Goal: Book appointment/travel/reservation

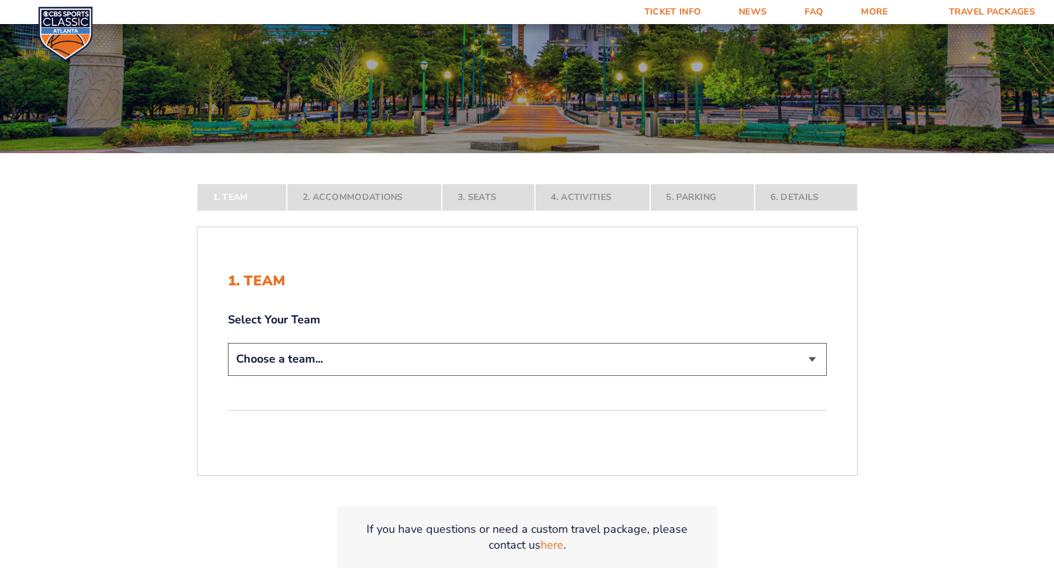
scroll to position [253, 0]
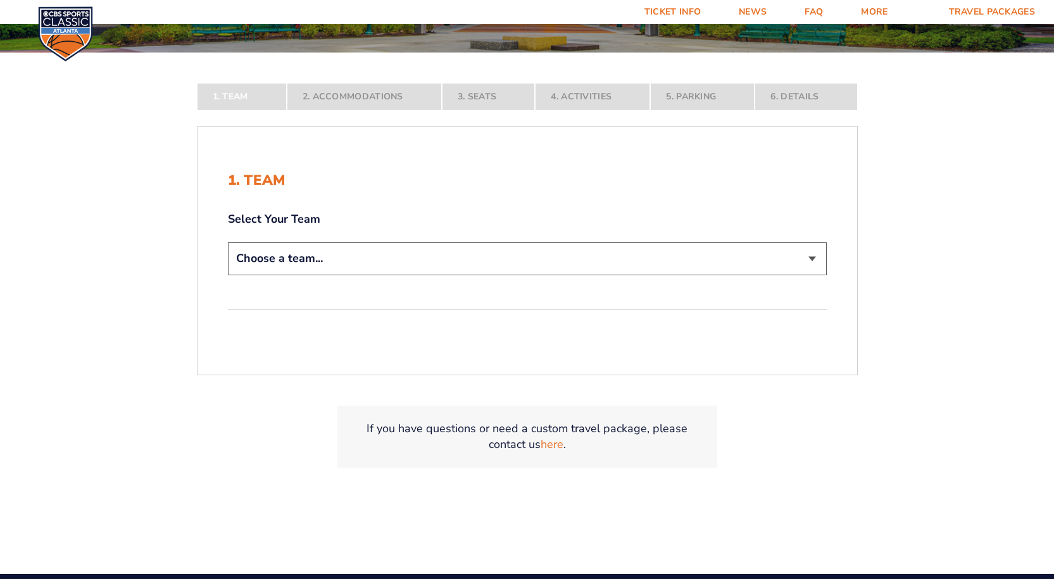
click at [813, 253] on select "Choose a team... [US_STATE] Wildcats [US_STATE] State Buckeyes [US_STATE] Tar H…" at bounding box center [527, 258] width 599 height 32
select select "12757"
click at [228, 275] on select "Choose a team... [US_STATE] Wildcats [US_STATE] State Buckeyes [US_STATE] Tar H…" at bounding box center [527, 258] width 599 height 32
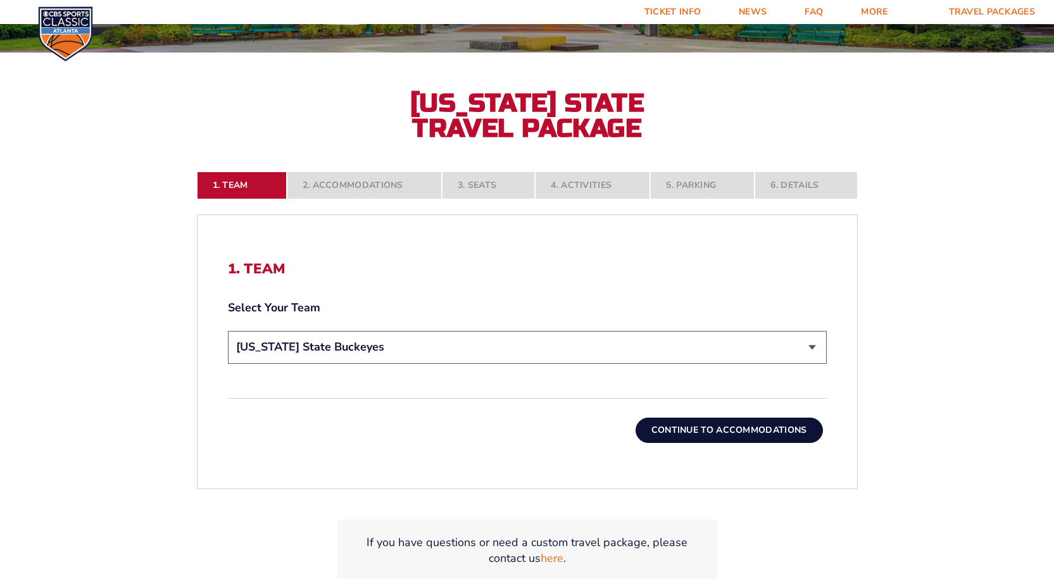
click at [726, 425] on button "Continue To Accommodations" at bounding box center [728, 430] width 187 height 25
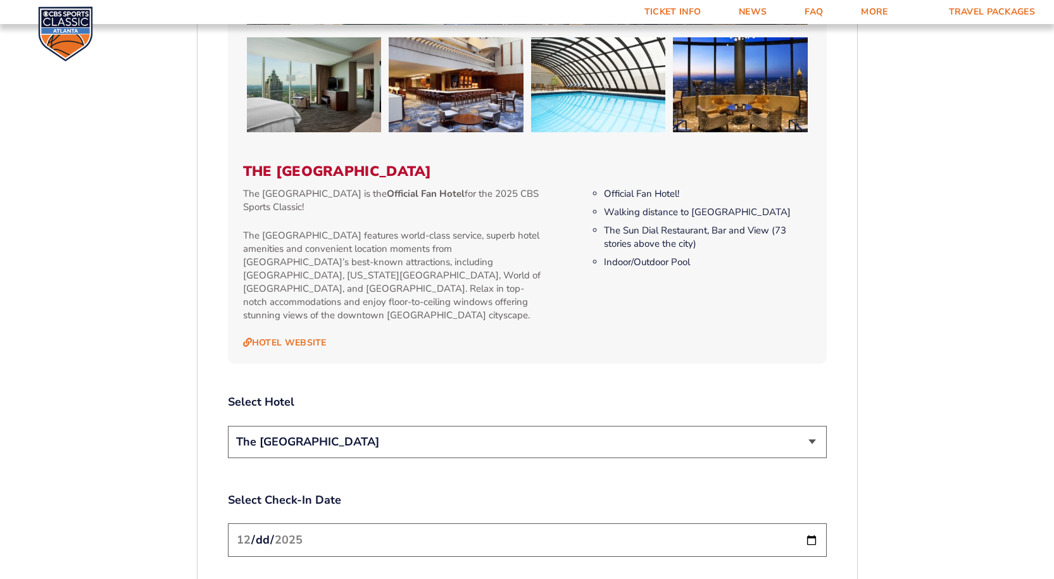
scroll to position [1286, 0]
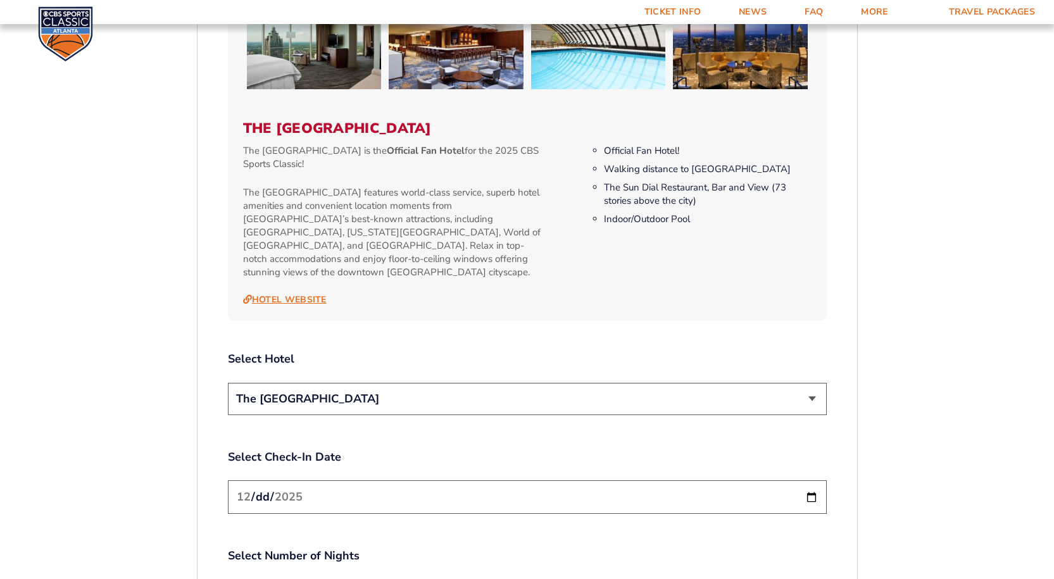
click at [297, 294] on link "Hotel Website" at bounding box center [285, 299] width 84 height 11
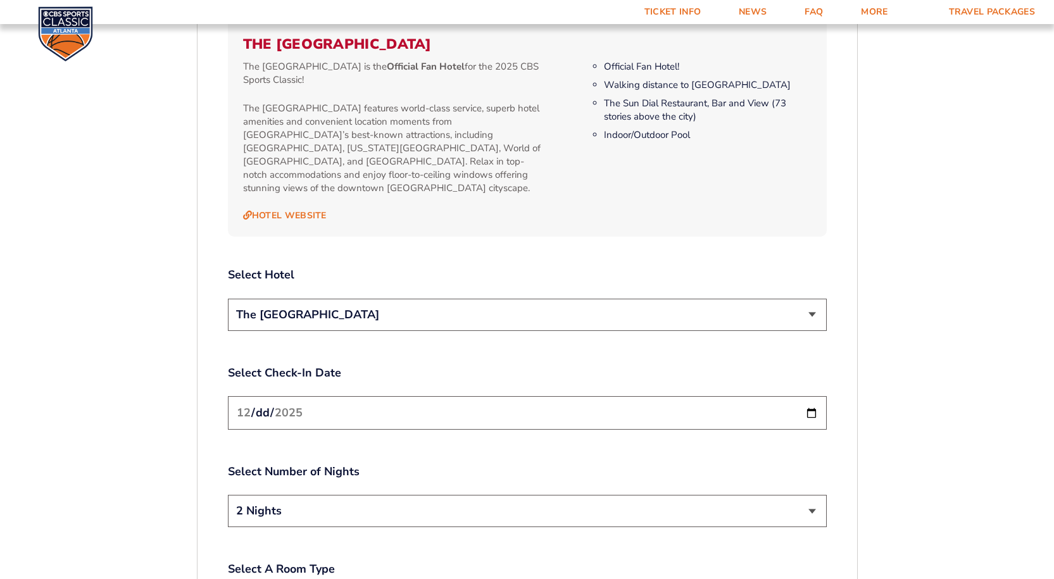
scroll to position [1540, 0]
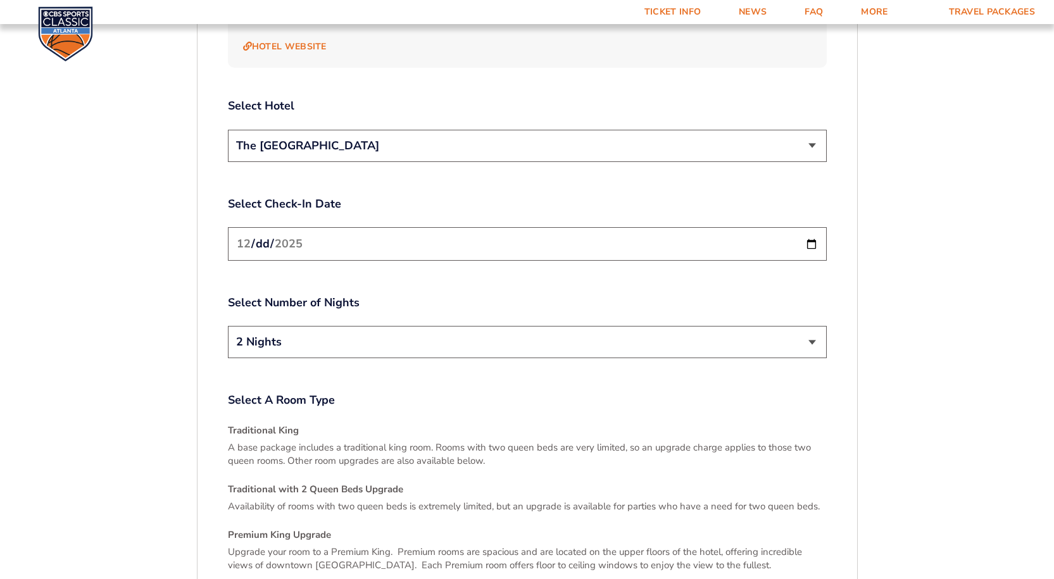
click at [807, 227] on input "[DATE]" at bounding box center [527, 244] width 599 height 34
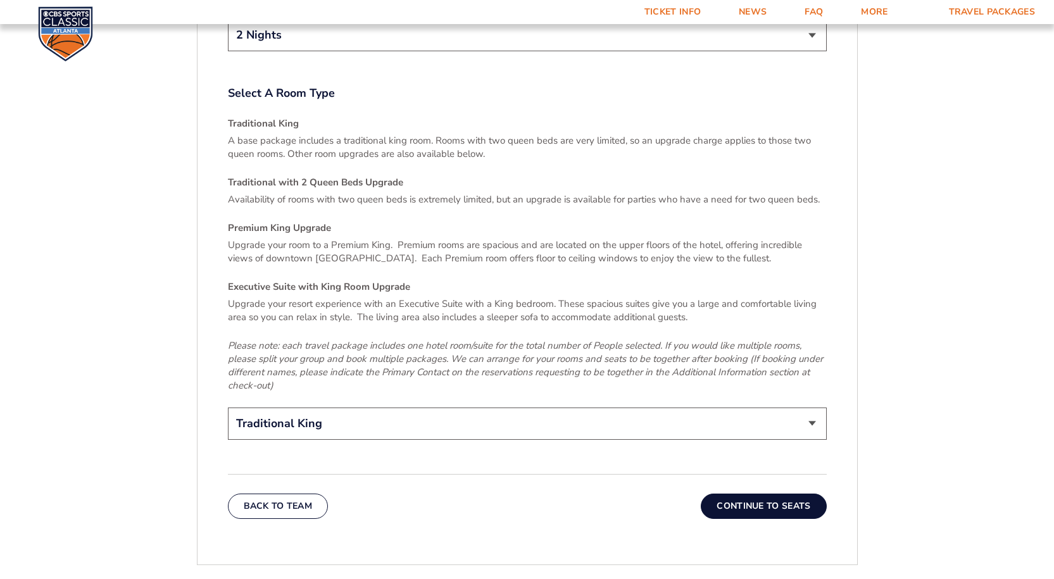
scroll to position [1919, 0]
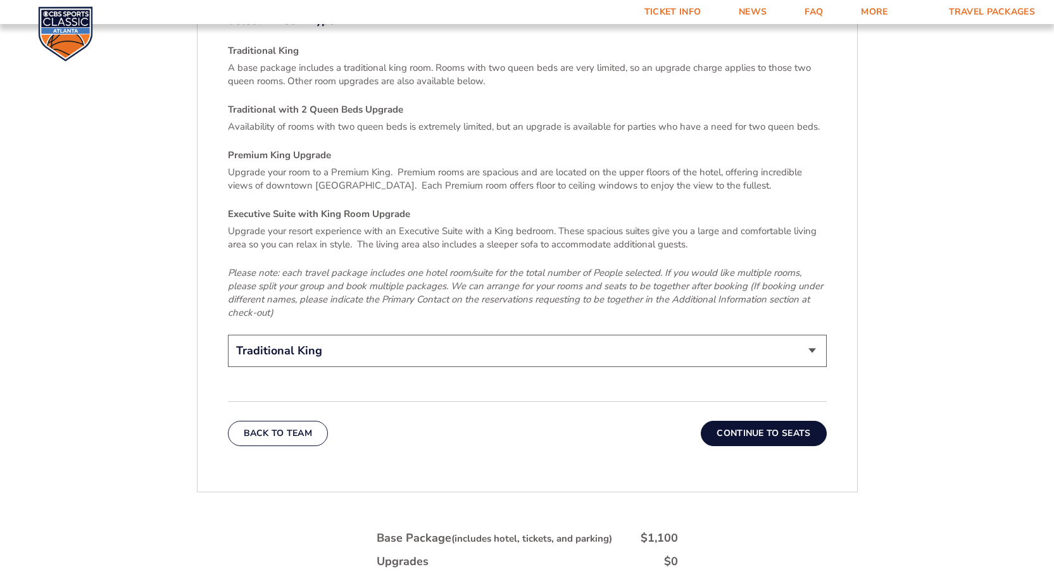
click at [809, 335] on select "Traditional King Traditional with 2 Queen Beds Upgrade (+$45 per night) Premium…" at bounding box center [527, 351] width 599 height 32
select select "Traditional with 2 Queen Beds Upgrade"
click at [228, 335] on select "Traditional King Traditional with 2 Queen Beds Upgrade (+$45 per night) Premium…" at bounding box center [527, 351] width 599 height 32
click at [770, 421] on button "Continue To Seats" at bounding box center [763, 433] width 125 height 25
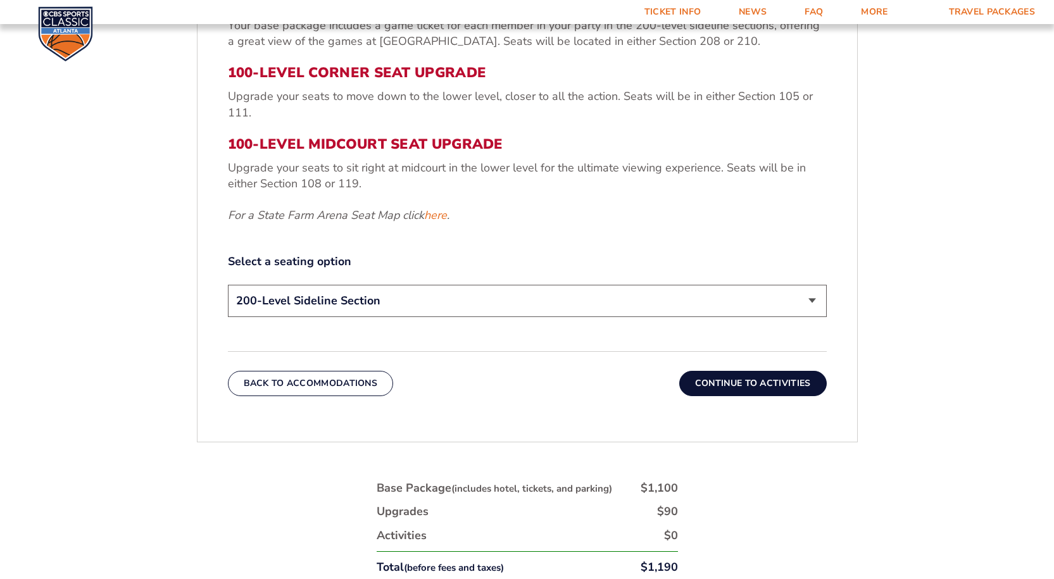
scroll to position [527, 0]
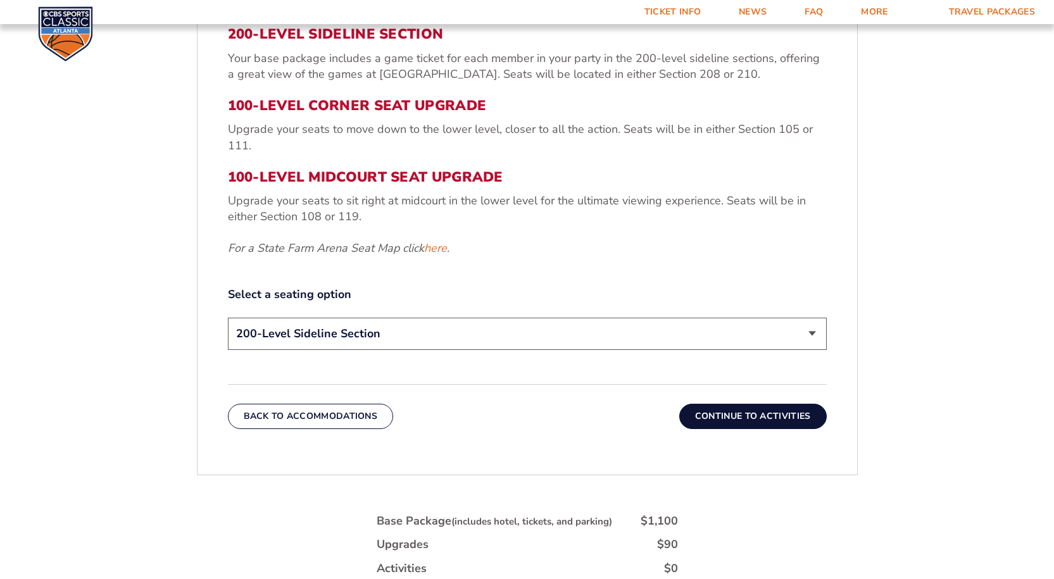
click at [754, 420] on button "Continue To Activities" at bounding box center [752, 416] width 147 height 25
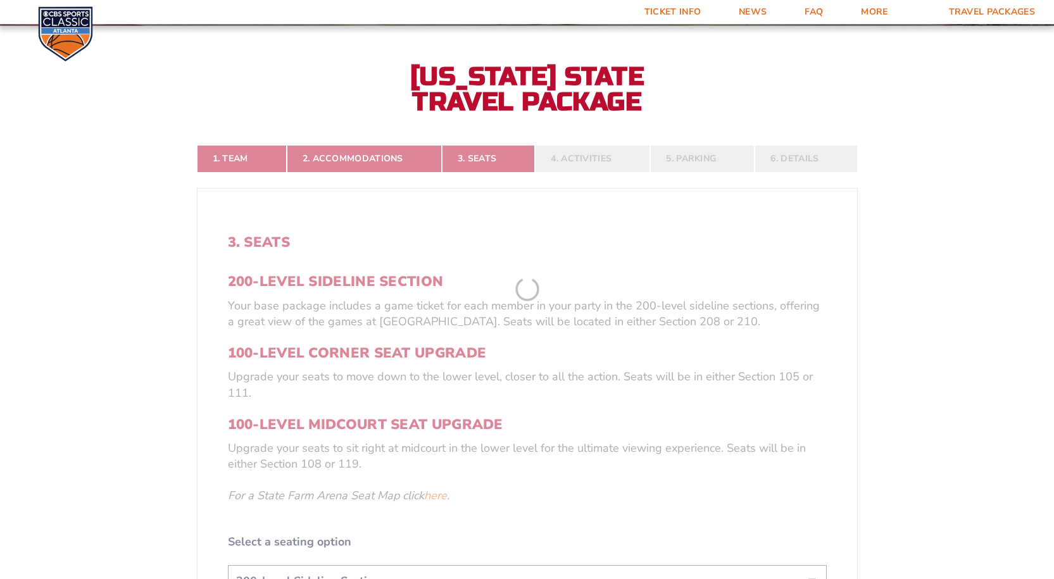
scroll to position [274, 0]
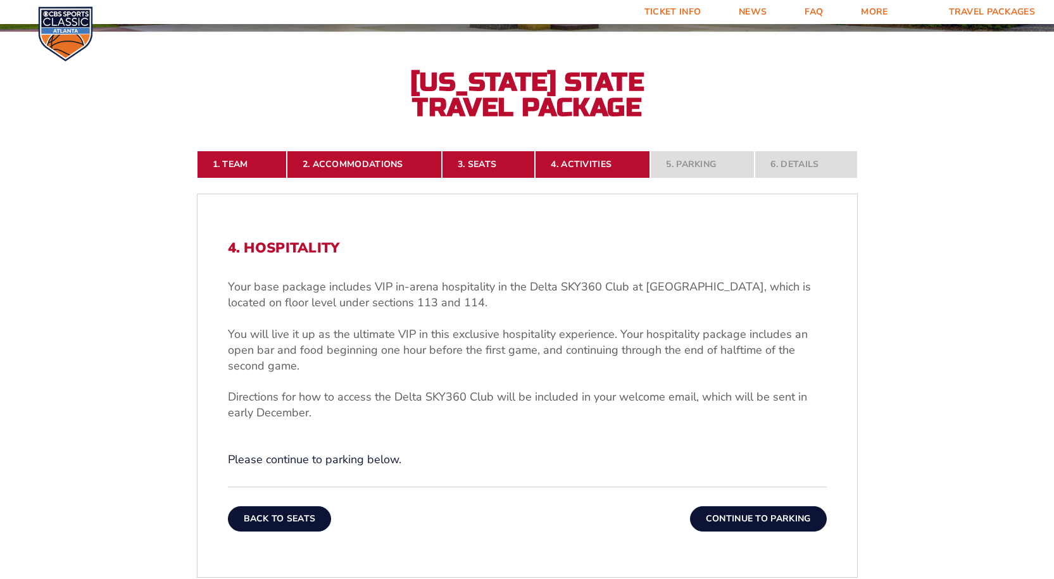
click at [285, 516] on button "Back To Seats" at bounding box center [280, 518] width 104 height 25
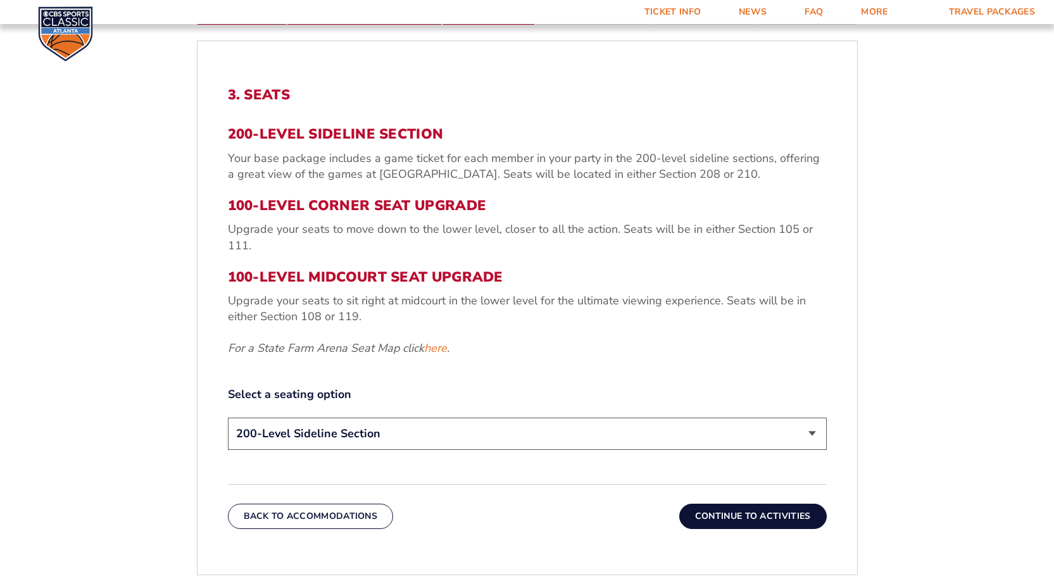
scroll to position [464, 0]
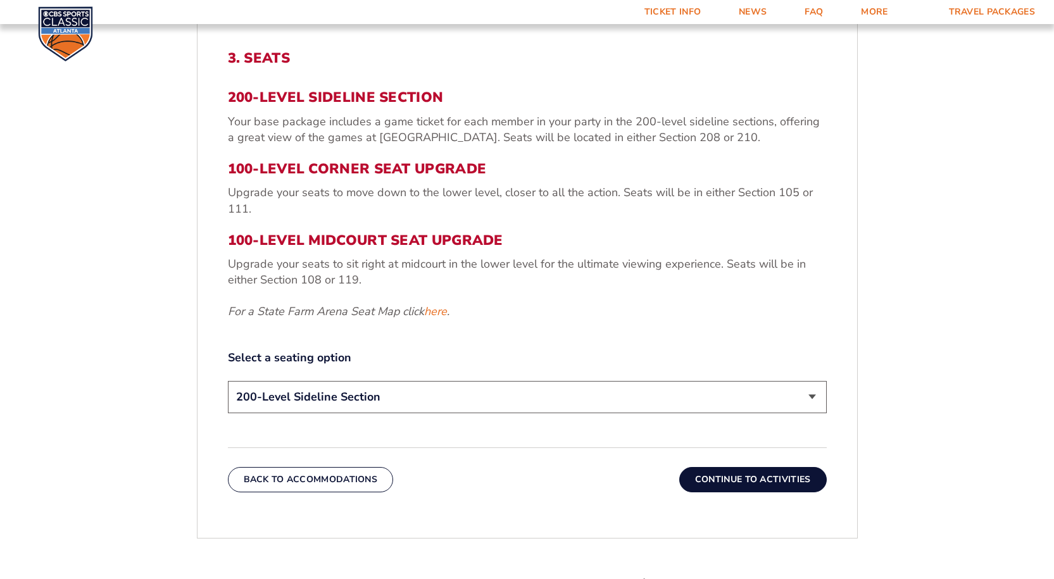
click at [809, 392] on select "200-Level Sideline Section 100-Level Corner Seat Upgrade (+$120 per person) 100…" at bounding box center [527, 397] width 599 height 32
select select "100-Level Corner Seat Upgrade"
click at [228, 381] on select "200-Level Sideline Section 100-Level Corner Seat Upgrade (+$120 per person) 100…" at bounding box center [527, 397] width 599 height 32
click at [750, 480] on button "Continue To Activities" at bounding box center [752, 479] width 147 height 25
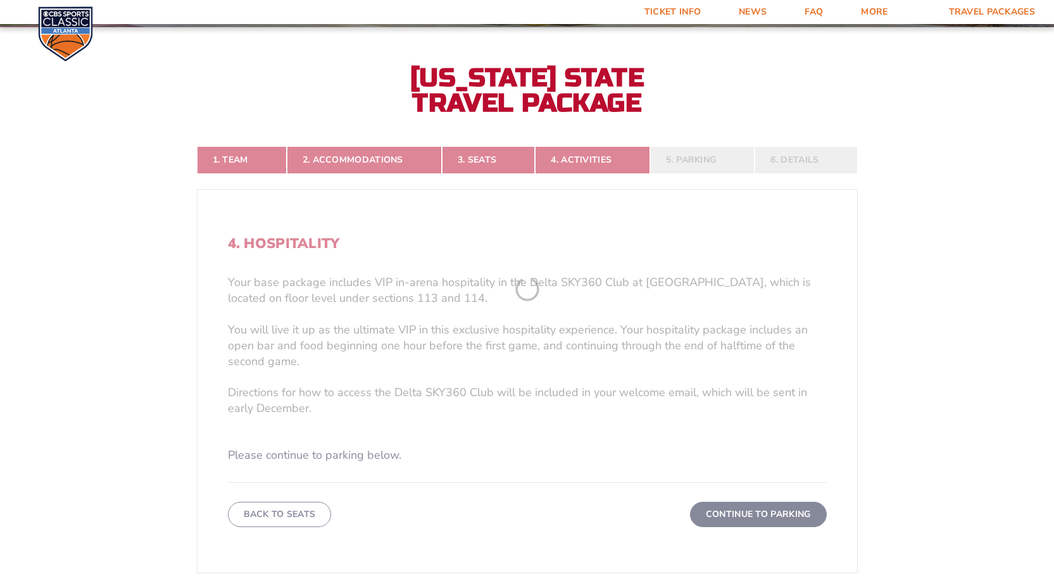
scroll to position [274, 0]
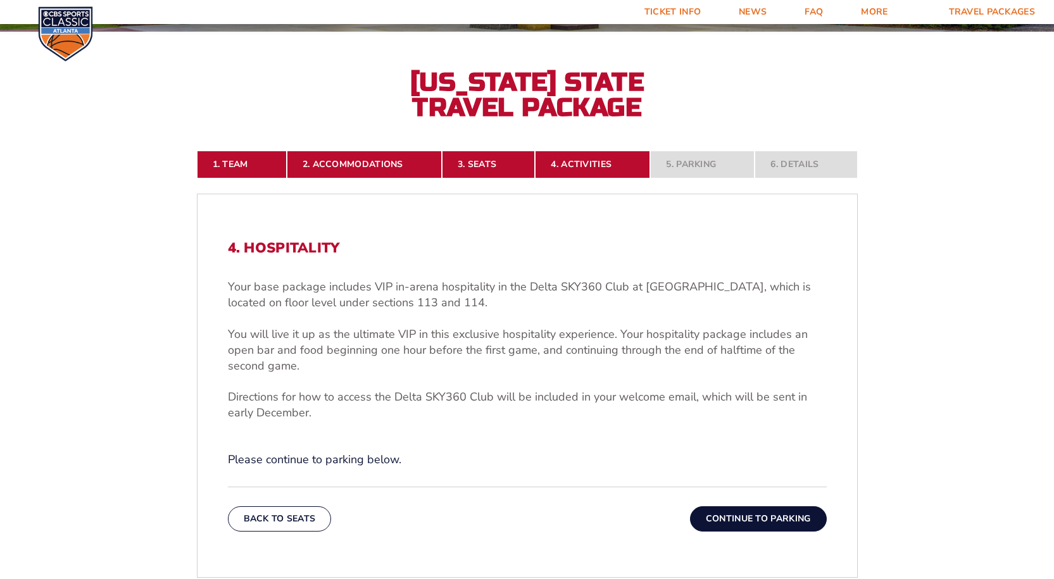
click at [771, 523] on button "Continue To Parking" at bounding box center [758, 518] width 137 height 25
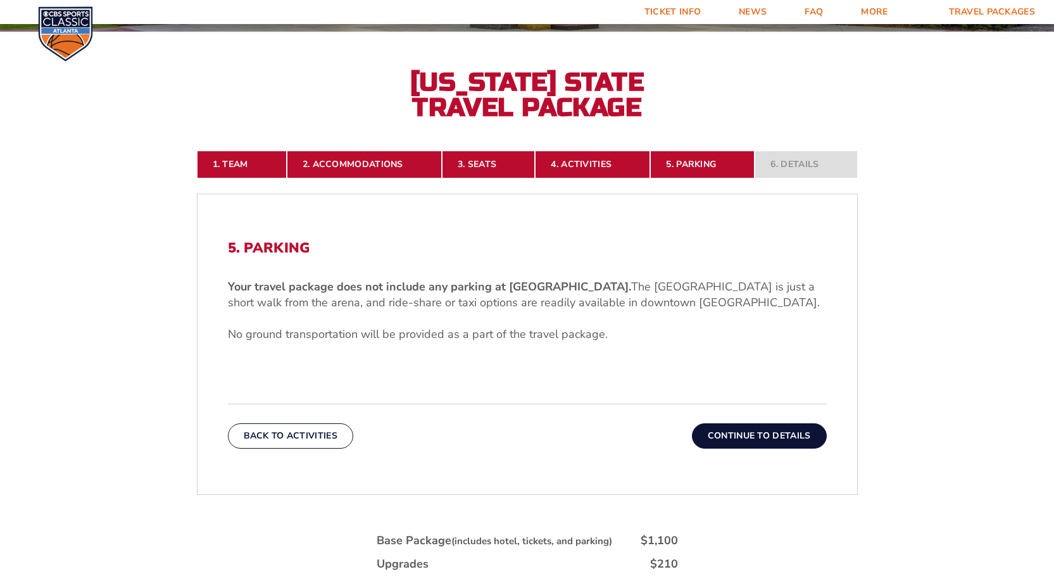
click at [747, 439] on button "Continue To Details" at bounding box center [759, 435] width 135 height 25
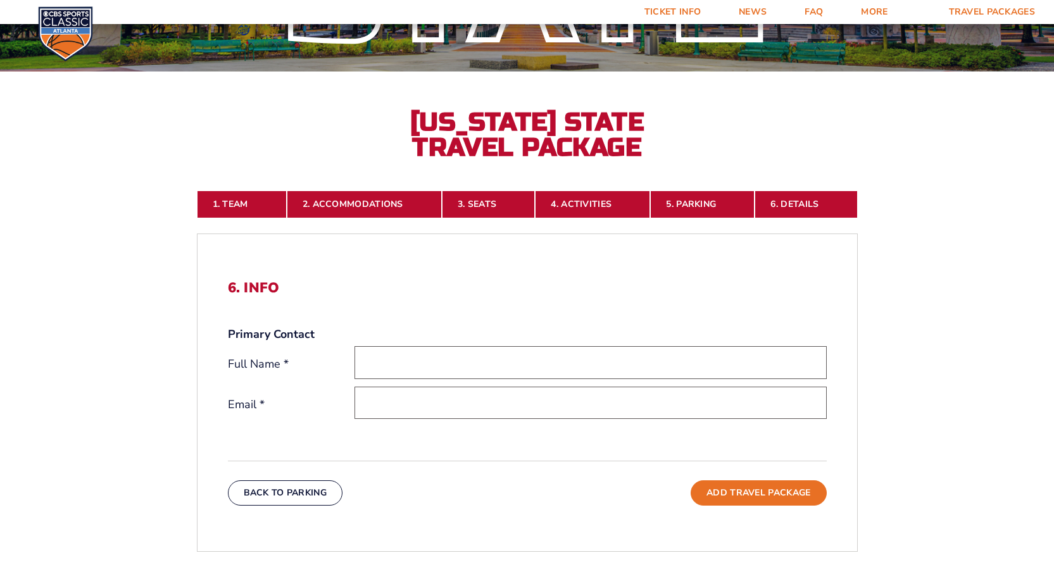
scroll to position [211, 0]
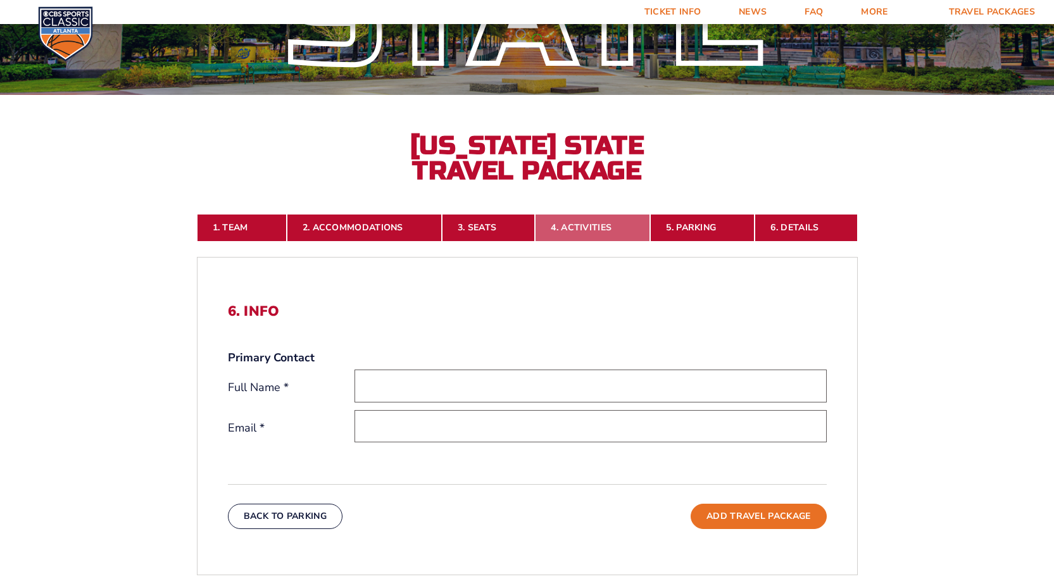
click at [582, 224] on link "4. Activities" at bounding box center [592, 228] width 115 height 28
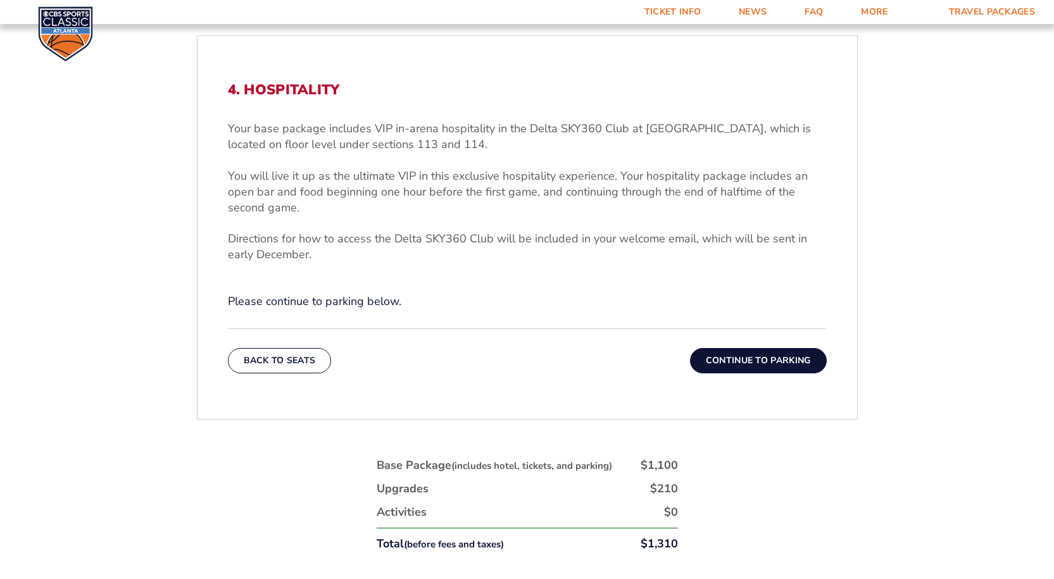
scroll to position [464, 0]
